Goal: Task Accomplishment & Management: Complete application form

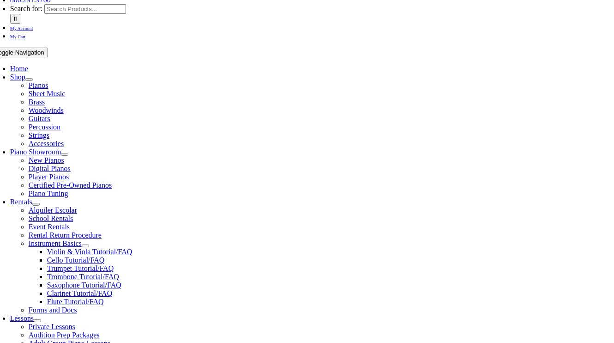
scroll to position [208, 0]
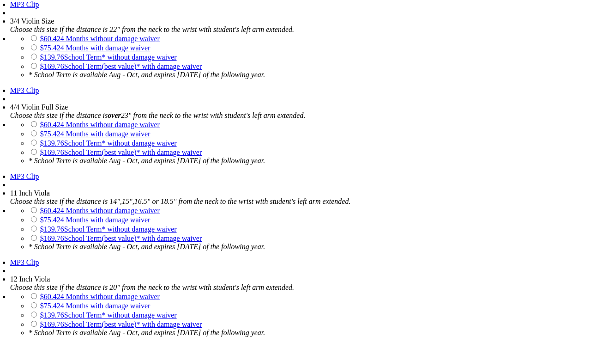
scroll to position [970, 0]
